Goal: Ask a question

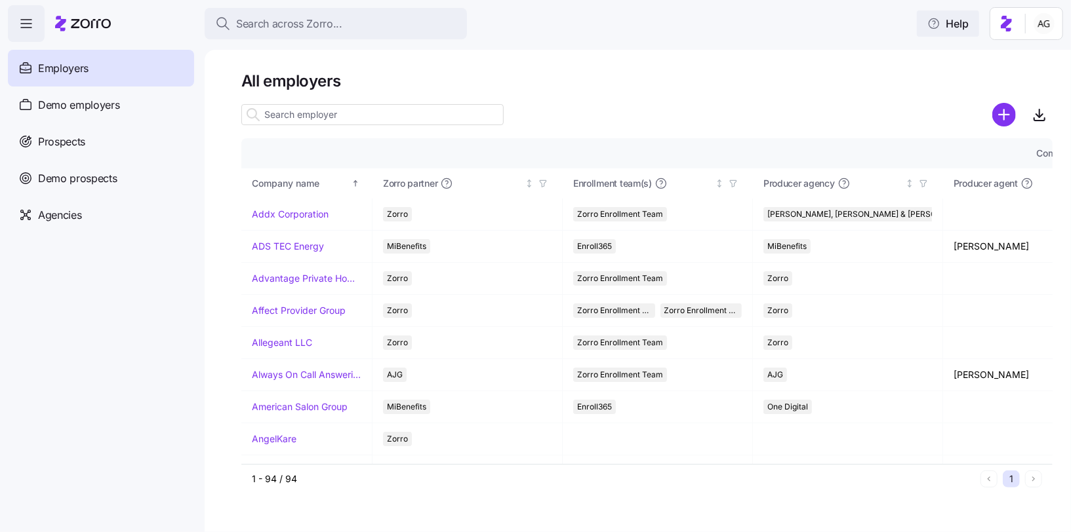
click at [939, 20] on icon "button" at bounding box center [933, 23] width 13 height 13
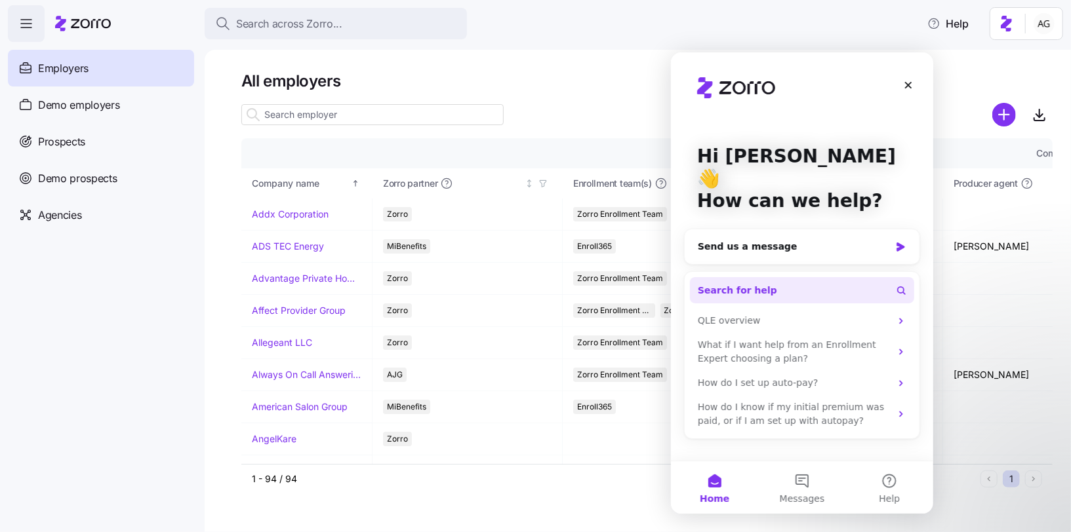
click at [749, 283] on span "Search for help" at bounding box center [736, 290] width 79 height 14
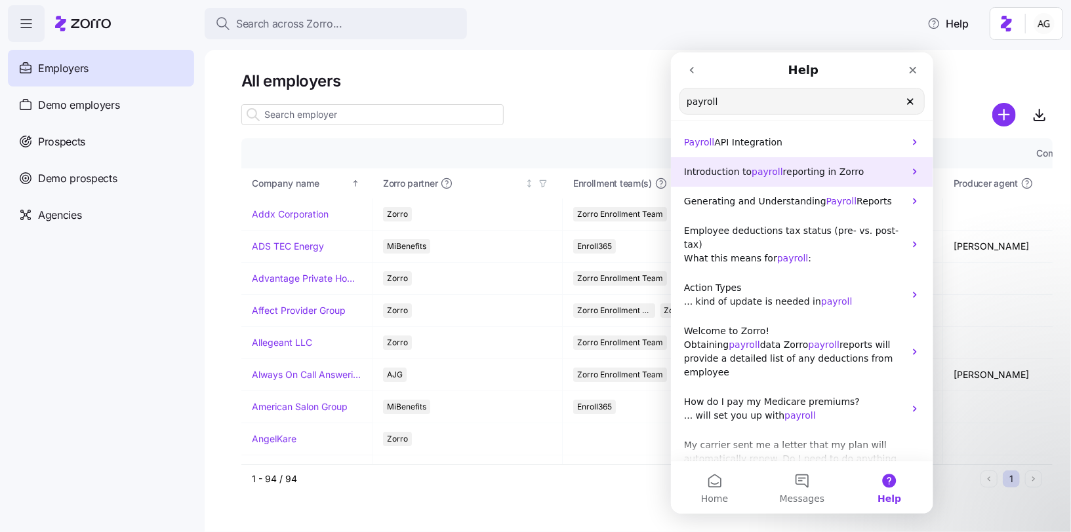
type input "payroll"
click at [797, 174] on span "reporting in Zorro" at bounding box center [822, 171] width 81 height 10
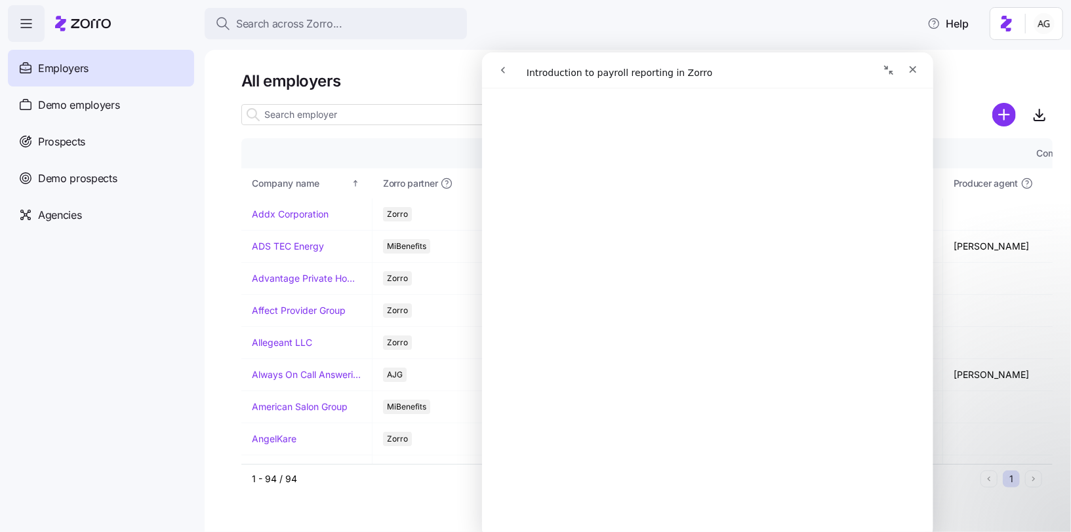
scroll to position [132, 0]
click at [913, 71] on icon "Close" at bounding box center [912, 69] width 10 height 10
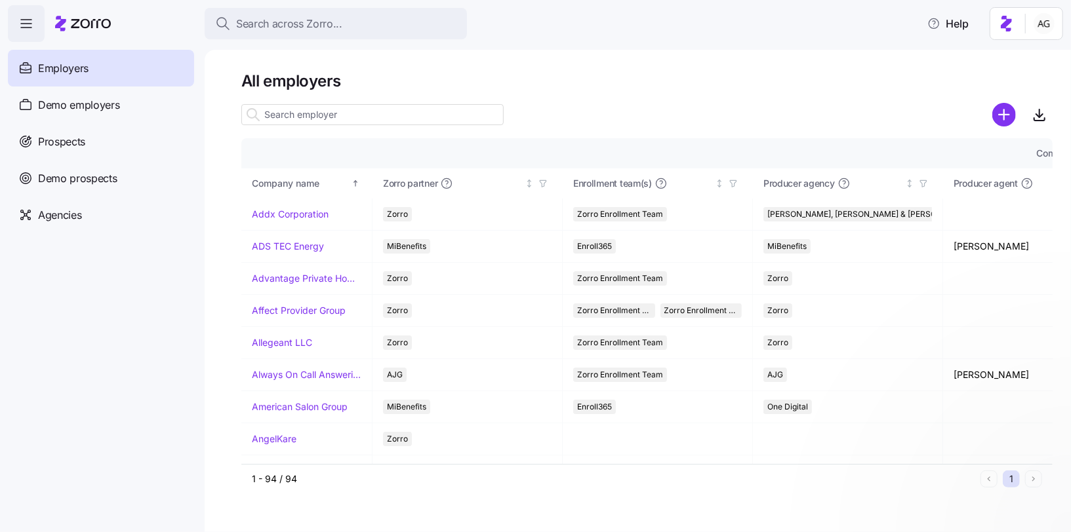
scroll to position [0, 0]
click at [950, 26] on span "Help" at bounding box center [947, 24] width 41 height 16
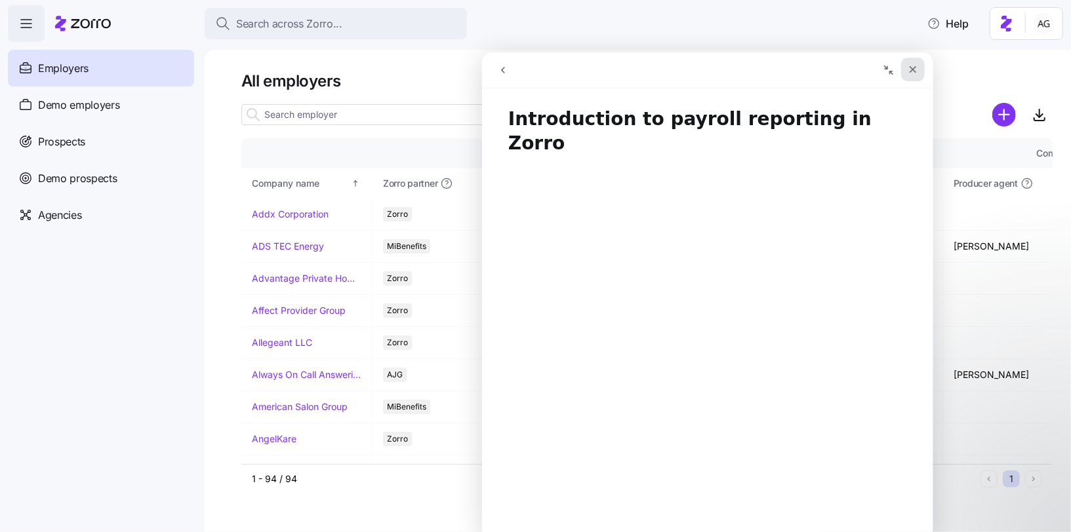
click at [913, 70] on icon "Close" at bounding box center [912, 69] width 7 height 7
